Goal: Information Seeking & Learning: Learn about a topic

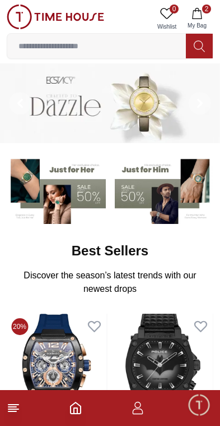
click at [200, 20] on button "2 My Bag" at bounding box center [197, 18] width 33 height 29
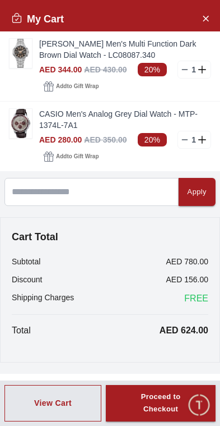
click at [24, 126] on img at bounding box center [21, 123] width 22 height 29
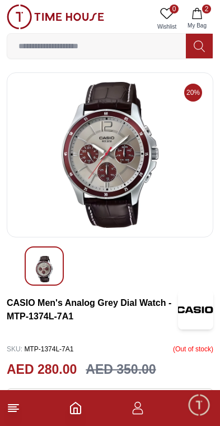
click at [79, 407] on icon "Home" at bounding box center [75, 407] width 13 height 13
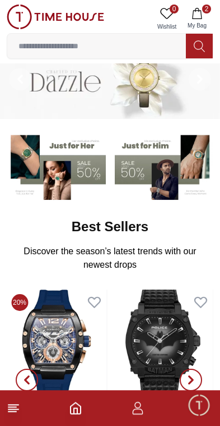
scroll to position [24, 0]
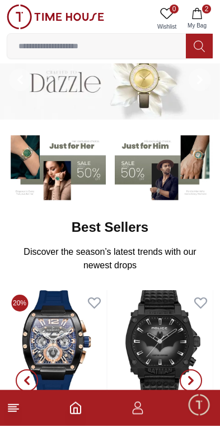
click at [135, 51] on input at bounding box center [96, 46] width 179 height 22
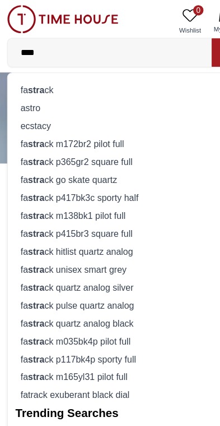
type input "*****"
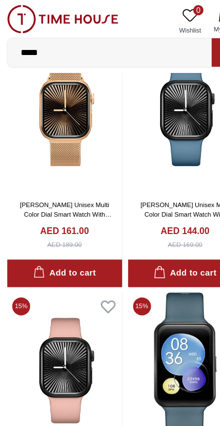
click at [99, 53] on input "*****" at bounding box center [96, 46] width 179 height 22
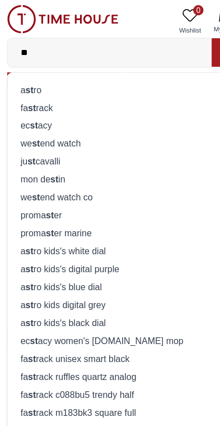
type input "*"
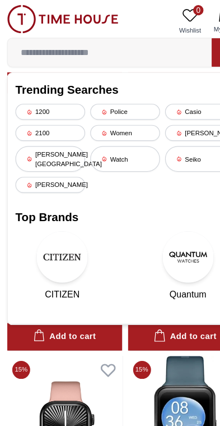
click at [173, 97] on div "Casio" at bounding box center [175, 98] width 61 height 14
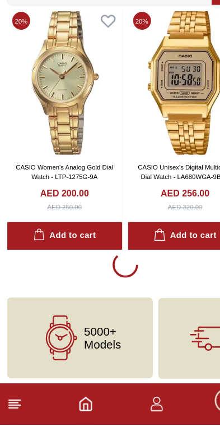
scroll to position [2004, 0]
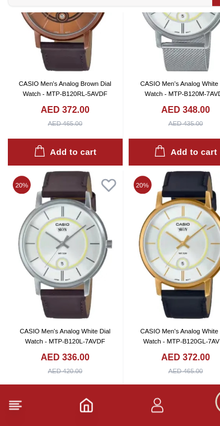
scroll to position [10537, 0]
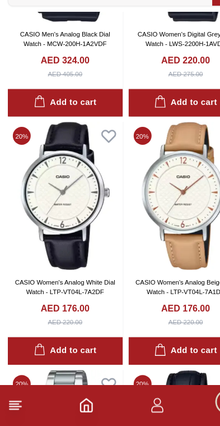
scroll to position [12314, 0]
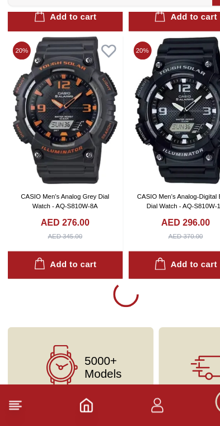
scroll to position [14989, 0]
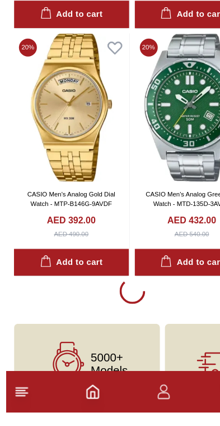
scroll to position [19314, 0]
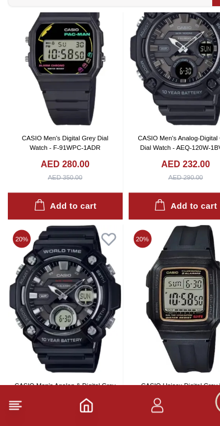
scroll to position [21592, 0]
